Goal: Task Accomplishment & Management: Complete application form

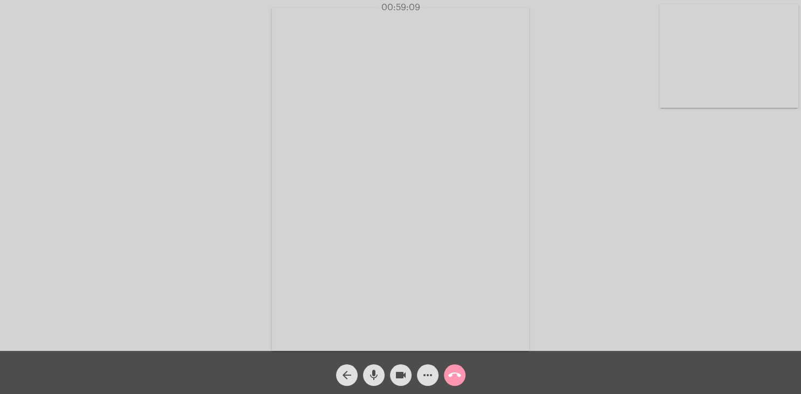
click at [456, 377] on mat-icon "call_end" at bounding box center [454, 375] width 13 height 13
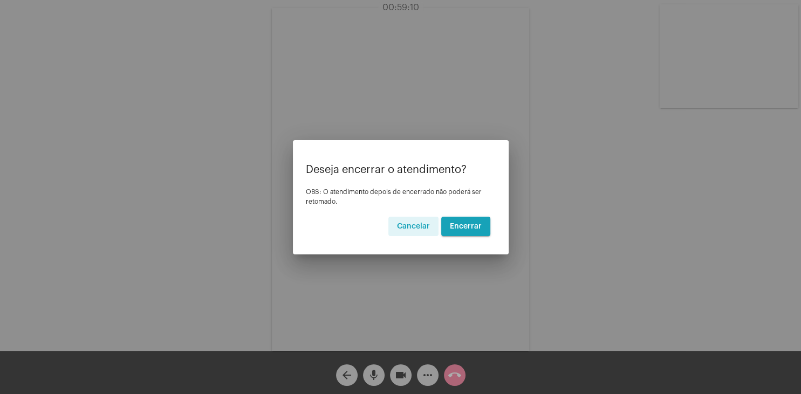
click at [462, 226] on span "Encerrar" at bounding box center [466, 227] width 32 height 8
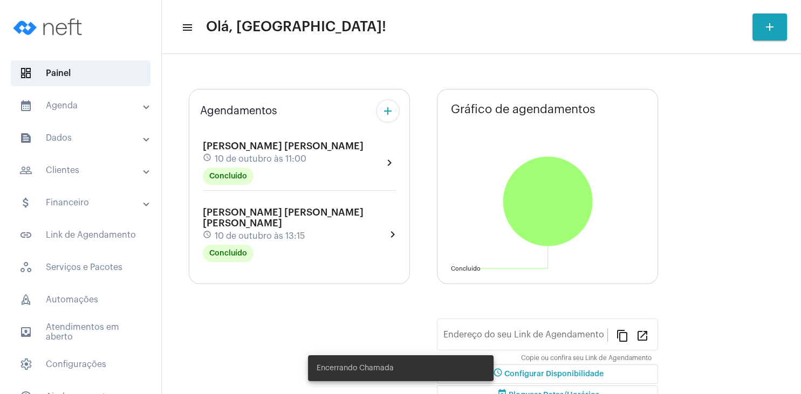
type input "[URL][DOMAIN_NAME][PERSON_NAME]"
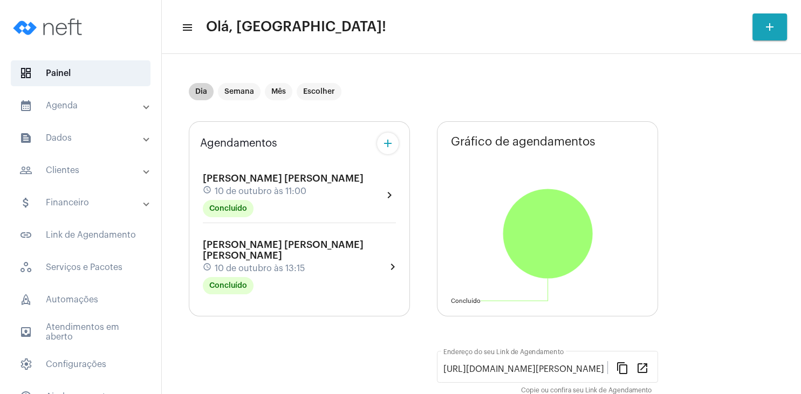
click at [202, 88] on mat-chip "Dia" at bounding box center [201, 91] width 25 height 17
click at [320, 86] on mat-chip "Escolher" at bounding box center [319, 91] width 45 height 17
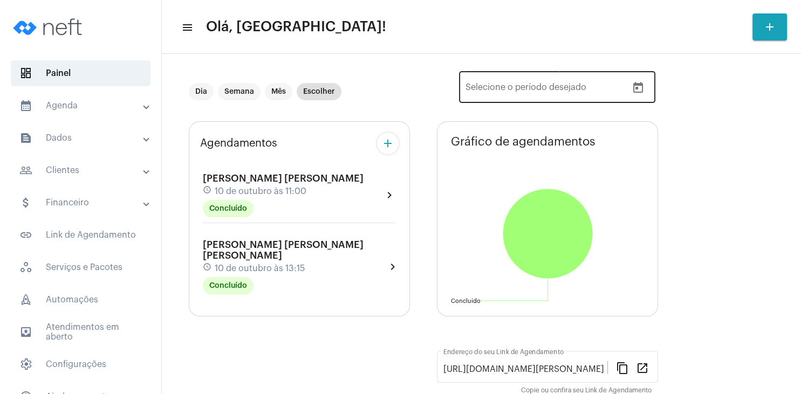
click at [644, 86] on icon "Open calendar" at bounding box center [637, 87] width 13 height 13
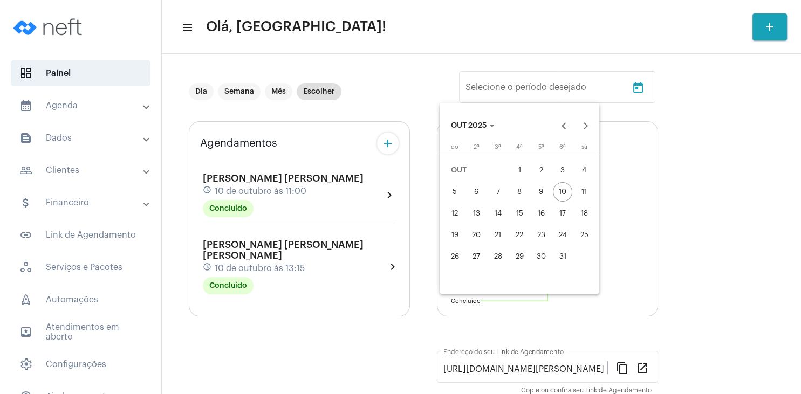
click at [456, 210] on div "12" at bounding box center [454, 213] width 19 height 19
type input "[DATE]"
click at [581, 210] on div "18" at bounding box center [583, 213] width 19 height 19
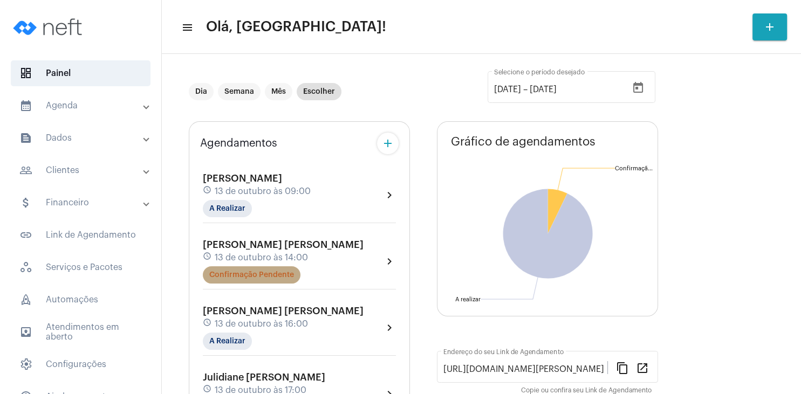
click at [271, 279] on mat-chip "Confirmação Pendente" at bounding box center [252, 274] width 98 height 17
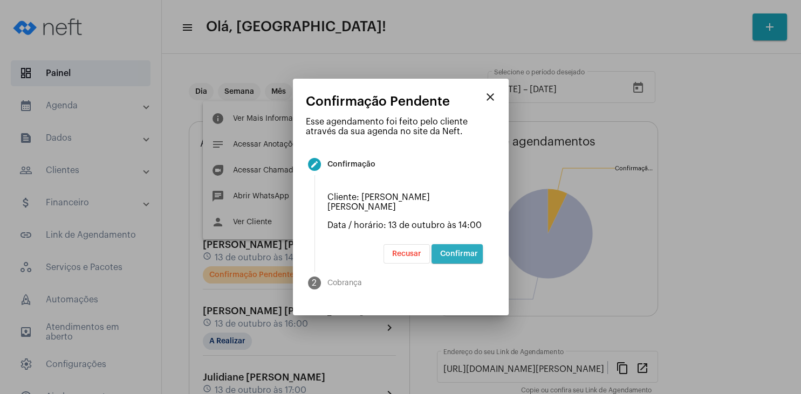
click at [461, 250] on span "Confirmar" at bounding box center [459, 254] width 38 height 8
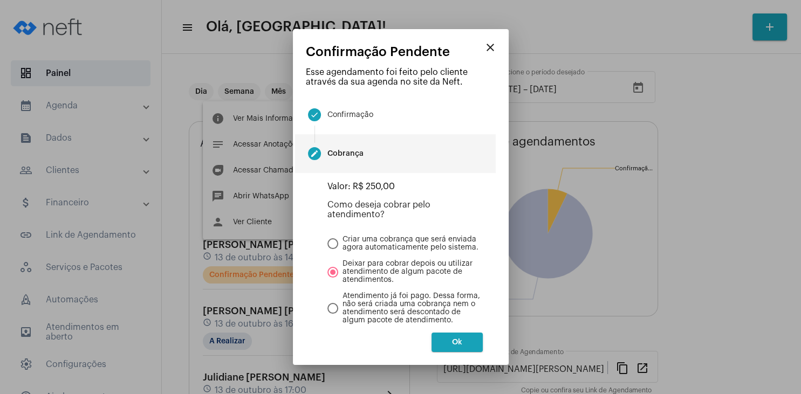
click at [459, 349] on button "Ok" at bounding box center [456, 342] width 51 height 19
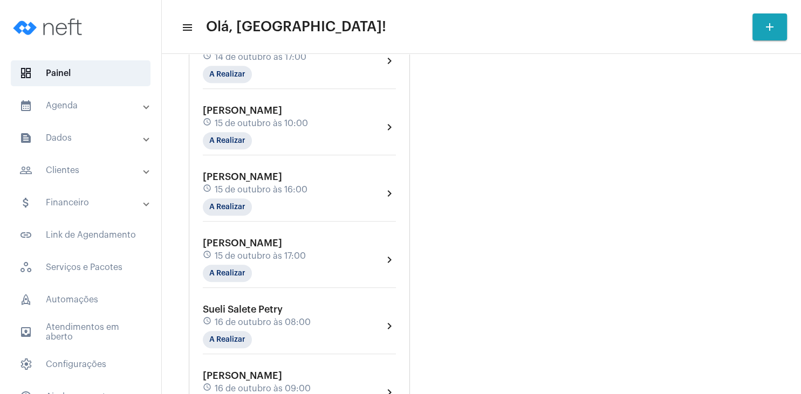
scroll to position [518, 0]
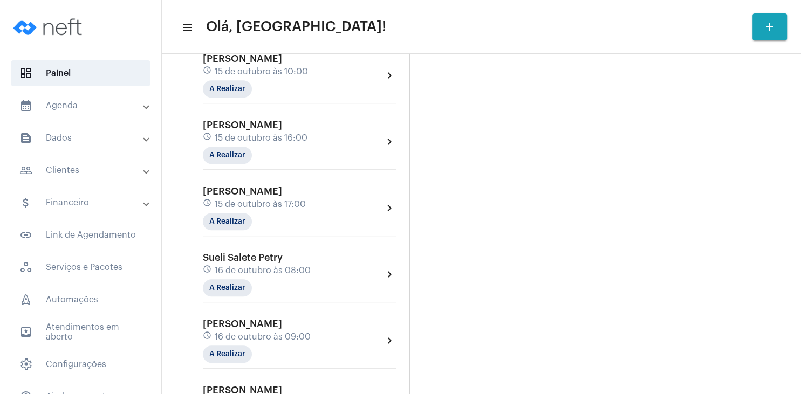
click at [483, 105] on div "Gráfico de agendamentos Não há agendamentos A realizar A realizar [URL][DOMAIN_…" at bounding box center [547, 93] width 221 height 978
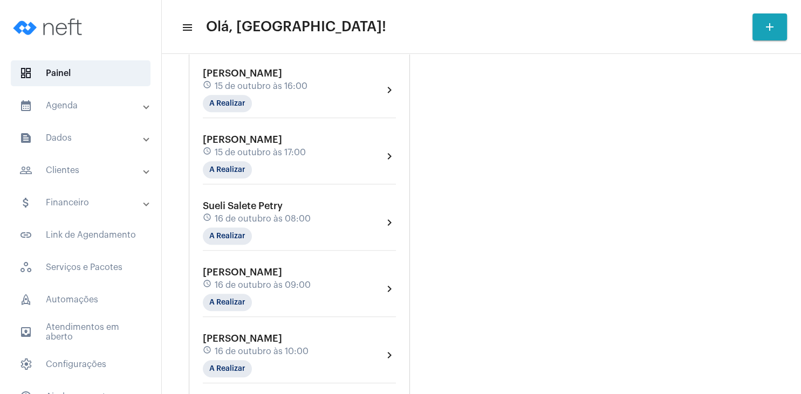
scroll to position [414, 0]
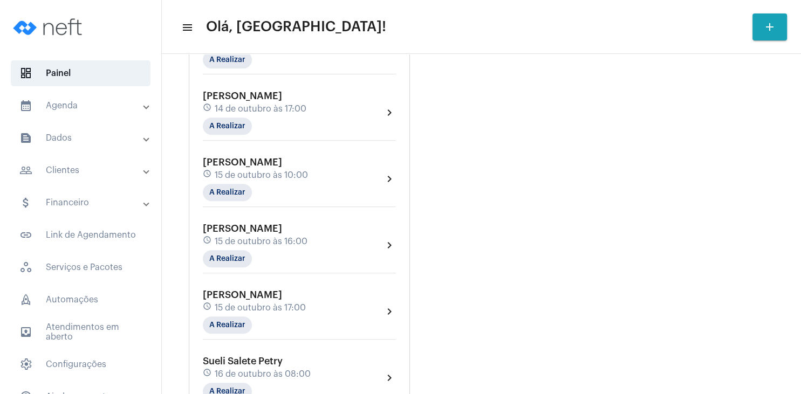
click at [72, 172] on mat-panel-title "people_outline Clientes" at bounding box center [81, 170] width 125 height 13
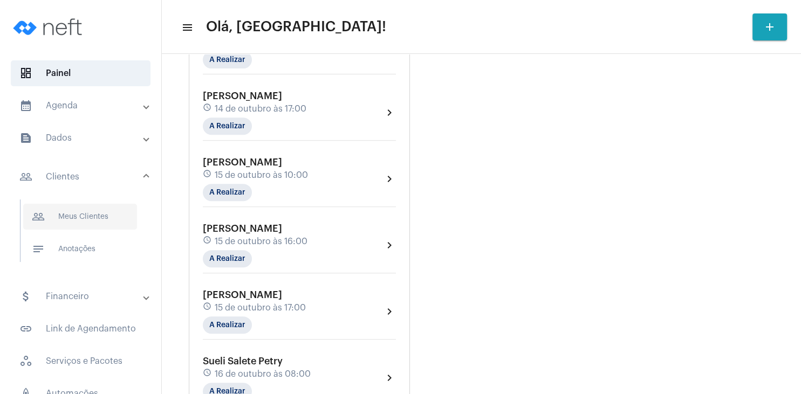
click at [101, 219] on span "people_outline Meus Clientes" at bounding box center [80, 217] width 114 height 26
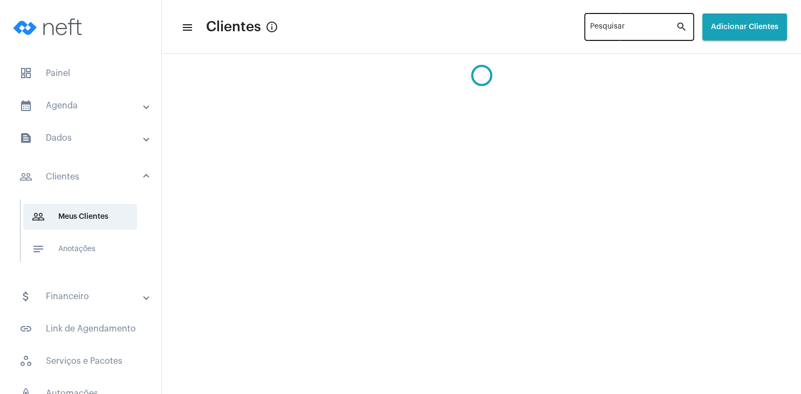
click at [621, 30] on input "Pesquisar" at bounding box center [633, 29] width 86 height 9
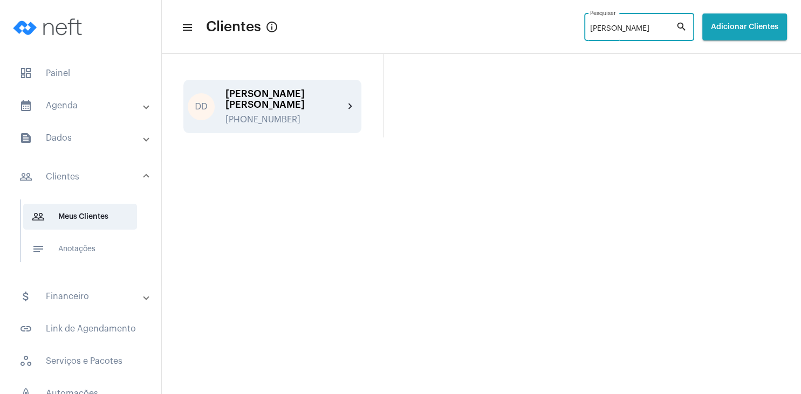
type input "[PERSON_NAME]"
click at [307, 89] on div "DD [PERSON_NAME] [PERSON_NAME] [PHONE_NUMBER] chevron_right" at bounding box center [272, 106] width 178 height 53
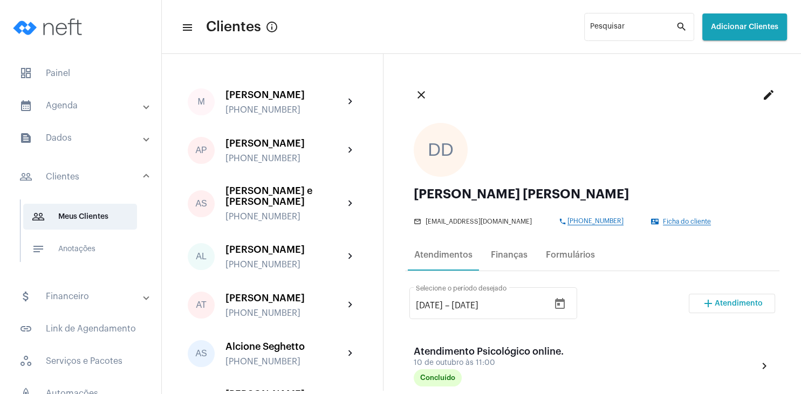
click at [726, 301] on span "Atendimento" at bounding box center [739, 304] width 48 height 8
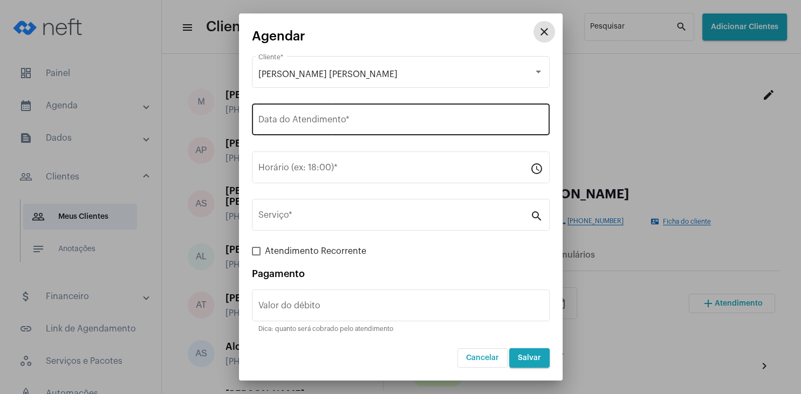
click at [312, 124] on input "Data do Atendimento *" at bounding box center [400, 122] width 285 height 10
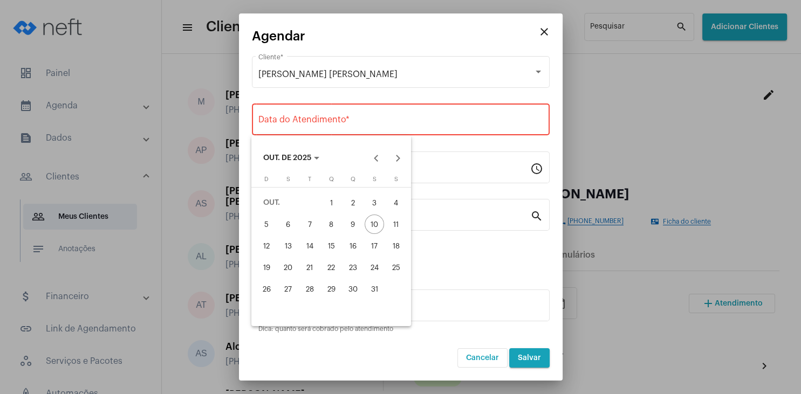
click at [348, 242] on div "16" at bounding box center [352, 245] width 19 height 19
type input "[DATE]"
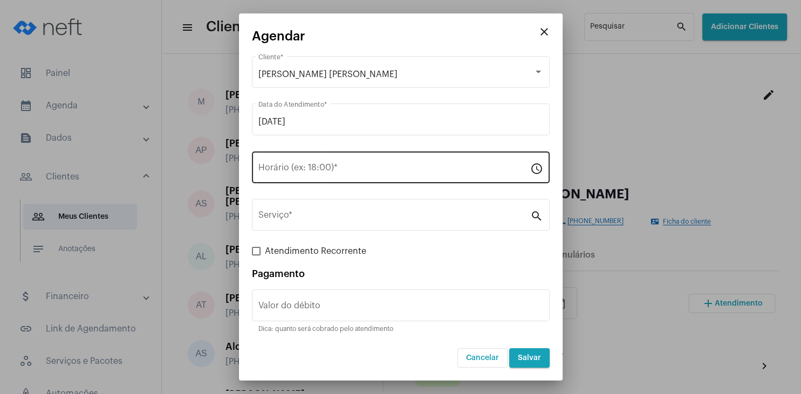
click at [301, 163] on div "Horário (ex: 18:00) *" at bounding box center [394, 166] width 272 height 34
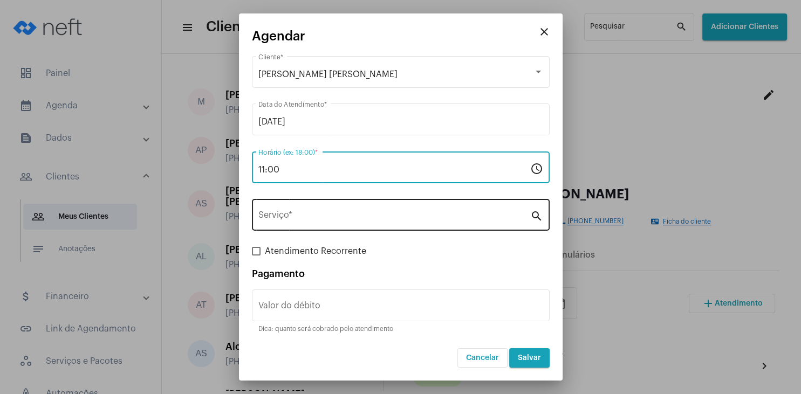
type input "11:00"
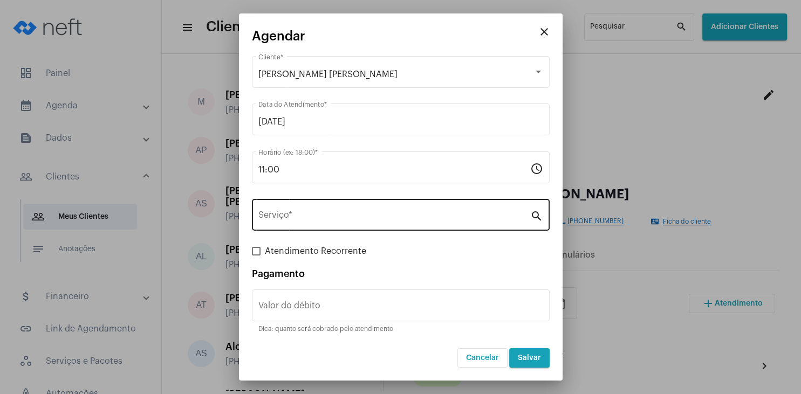
click at [301, 211] on div "Serviço *" at bounding box center [394, 214] width 272 height 34
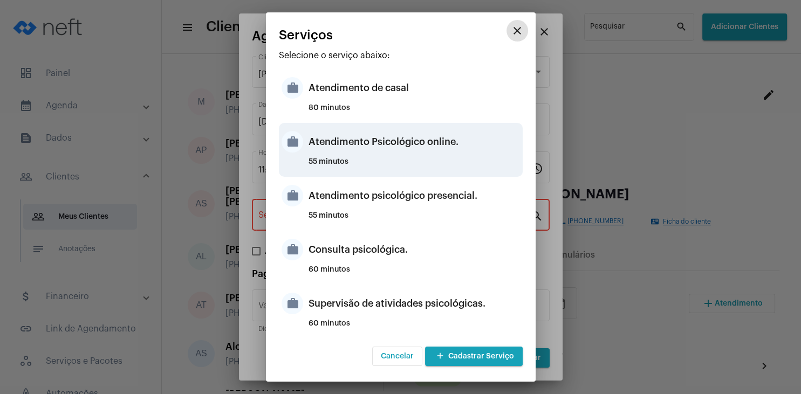
click at [431, 143] on div "Atendimento Psicológico online." at bounding box center [413, 142] width 211 height 32
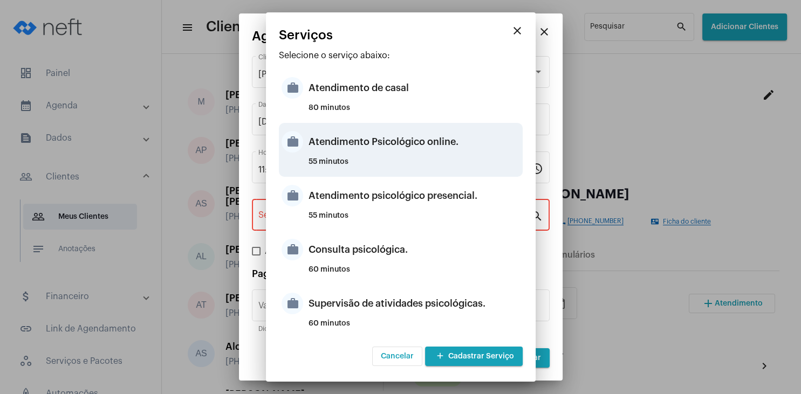
type input "Atendimento Psicológico online."
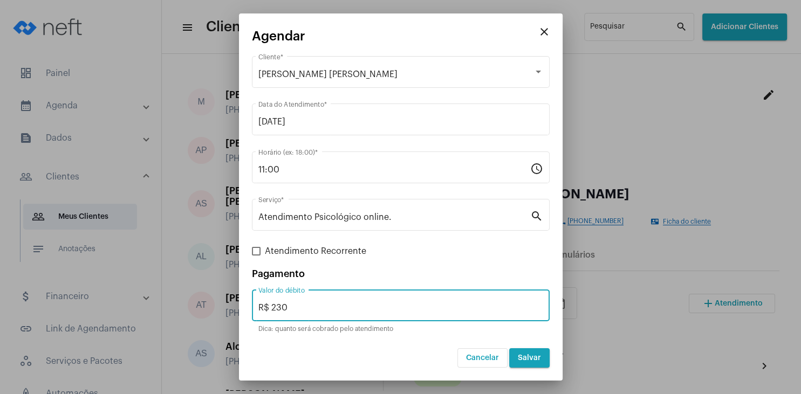
click at [294, 311] on input "R$ 230" at bounding box center [400, 308] width 285 height 10
type input "R$ 250"
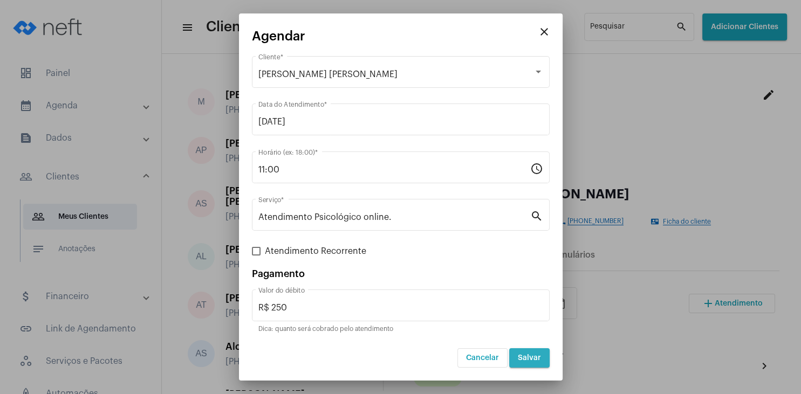
click at [539, 363] on button "Salvar" at bounding box center [529, 357] width 40 height 19
